Goal: Information Seeking & Learning: Learn about a topic

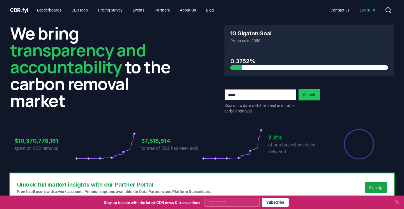
click at [396, 202] on icon at bounding box center [397, 202] width 7 height 7
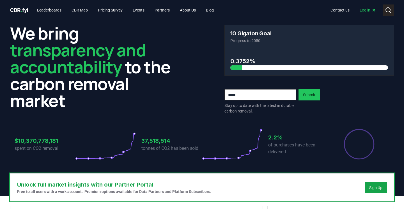
click at [389, 12] on icon at bounding box center [388, 10] width 7 height 7
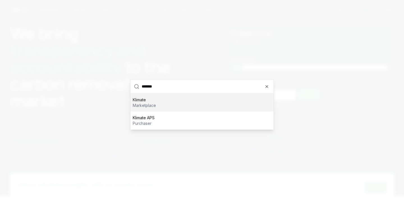
type input "*******"
click at [162, 106] on div "Klimate marketplace" at bounding box center [201, 102] width 143 height 18
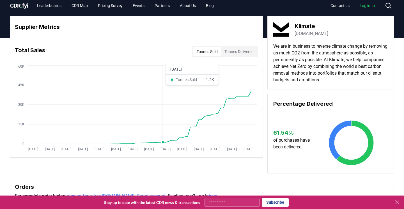
scroll to position [6, 0]
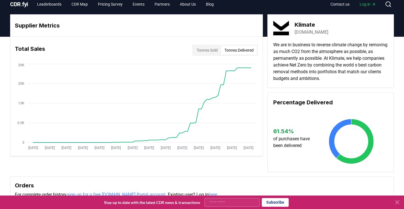
click at [240, 53] on button "Tonnes Delivered" at bounding box center [239, 50] width 36 height 9
click at [207, 51] on button "Tonnes Sold" at bounding box center [207, 50] width 28 height 9
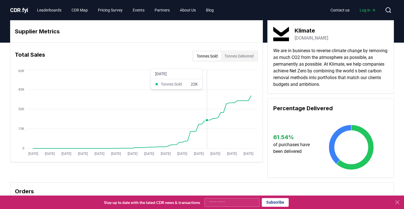
scroll to position [0, 0]
click at [390, 11] on circle at bounding box center [387, 10] width 4 height 4
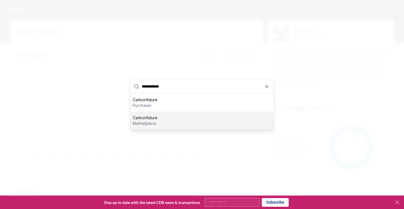
type input "**********"
click at [174, 123] on div "Carbonfuture marketplace" at bounding box center [201, 120] width 143 height 18
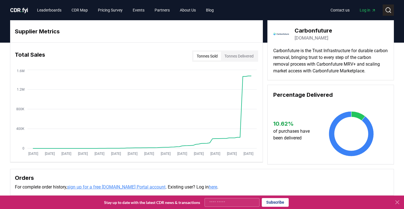
click at [389, 9] on icon at bounding box center [388, 10] width 7 height 7
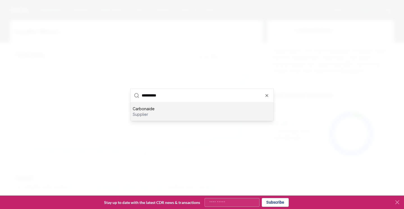
type input "**********"
click at [151, 110] on p "Carbonaide" at bounding box center [144, 109] width 22 height 6
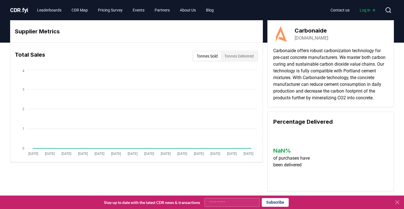
click at [233, 57] on button "Tonnes Delivered" at bounding box center [239, 56] width 36 height 9
click at [208, 56] on button "Tonnes Sold" at bounding box center [207, 56] width 28 height 9
